Goal: Information Seeking & Learning: Learn about a topic

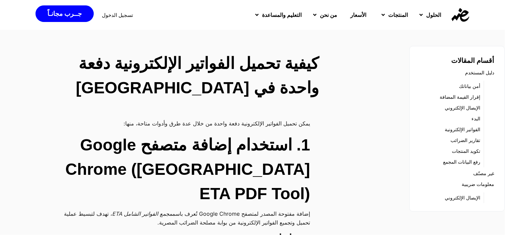
click at [458, 15] on img at bounding box center [461, 15] width 18 height 14
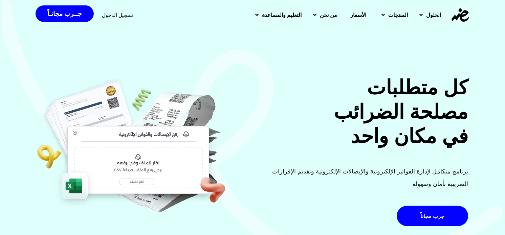
click at [348, 20] on link "الأسعار" at bounding box center [358, 15] width 33 height 18
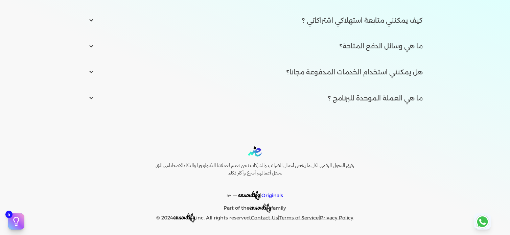
click at [251, 196] on span "ensoulify" at bounding box center [249, 194] width 22 height 10
click at [264, 209] on span "ensoulify" at bounding box center [261, 207] width 22 height 10
click at [264, 210] on span "ensoulify" at bounding box center [261, 207] width 22 height 10
